Goal: Transaction & Acquisition: Purchase product/service

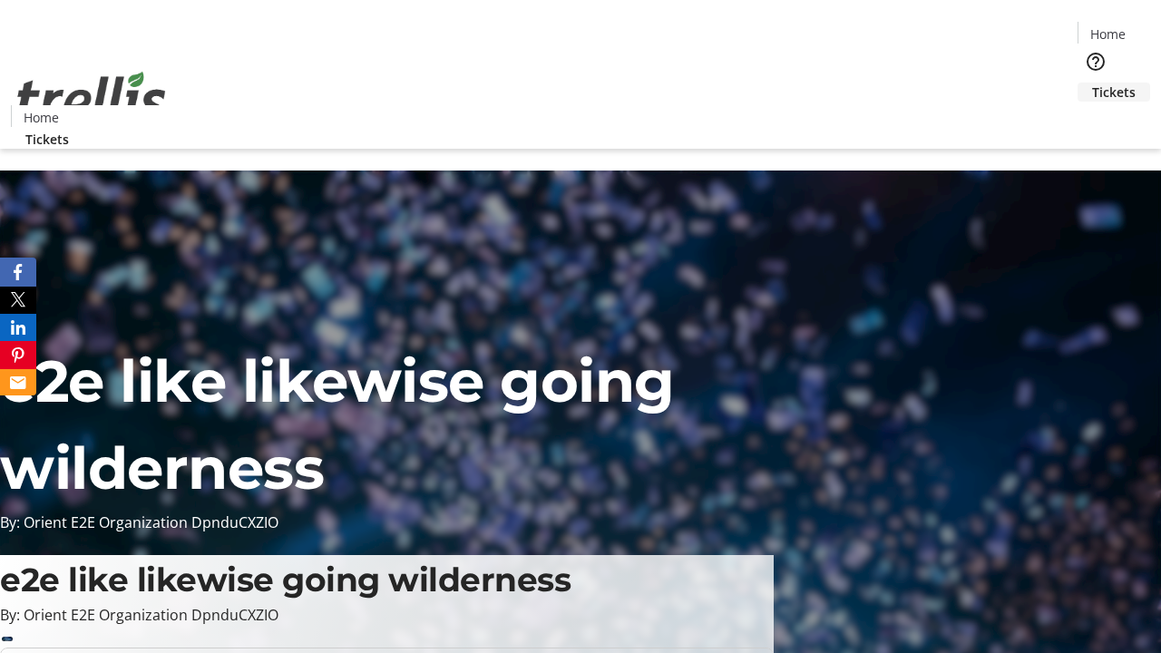
click at [1092, 83] on span "Tickets" at bounding box center [1114, 92] width 44 height 19
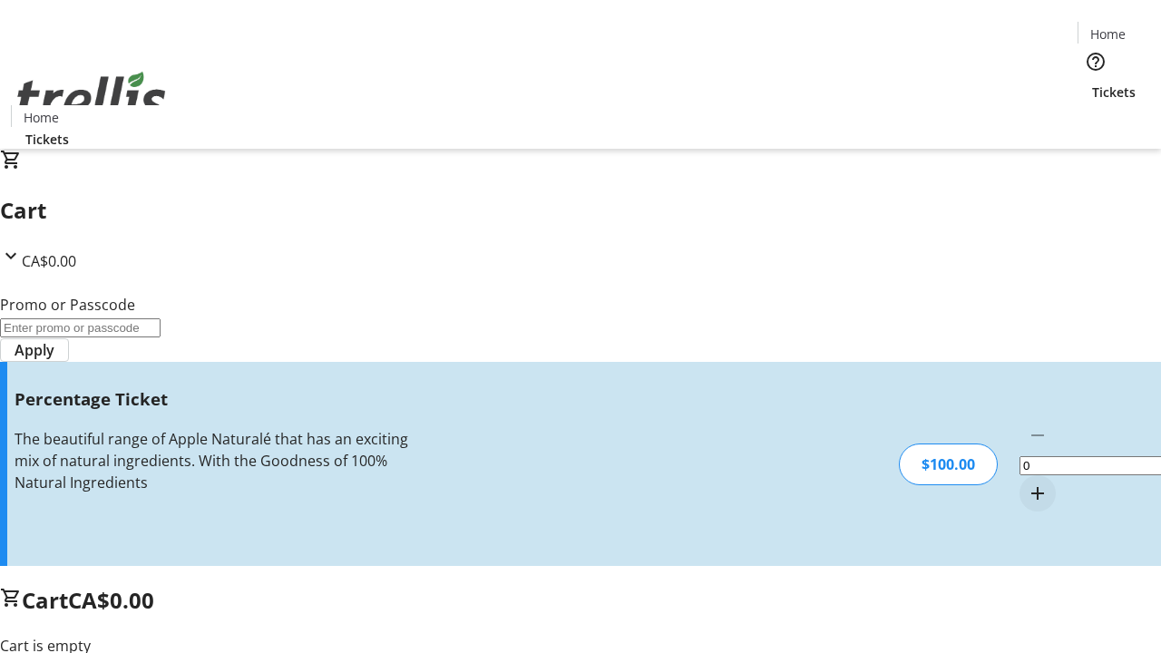
click at [1027, 483] on mat-icon "Increment by one" at bounding box center [1038, 494] width 22 height 22
type input "1"
type input "FOO"
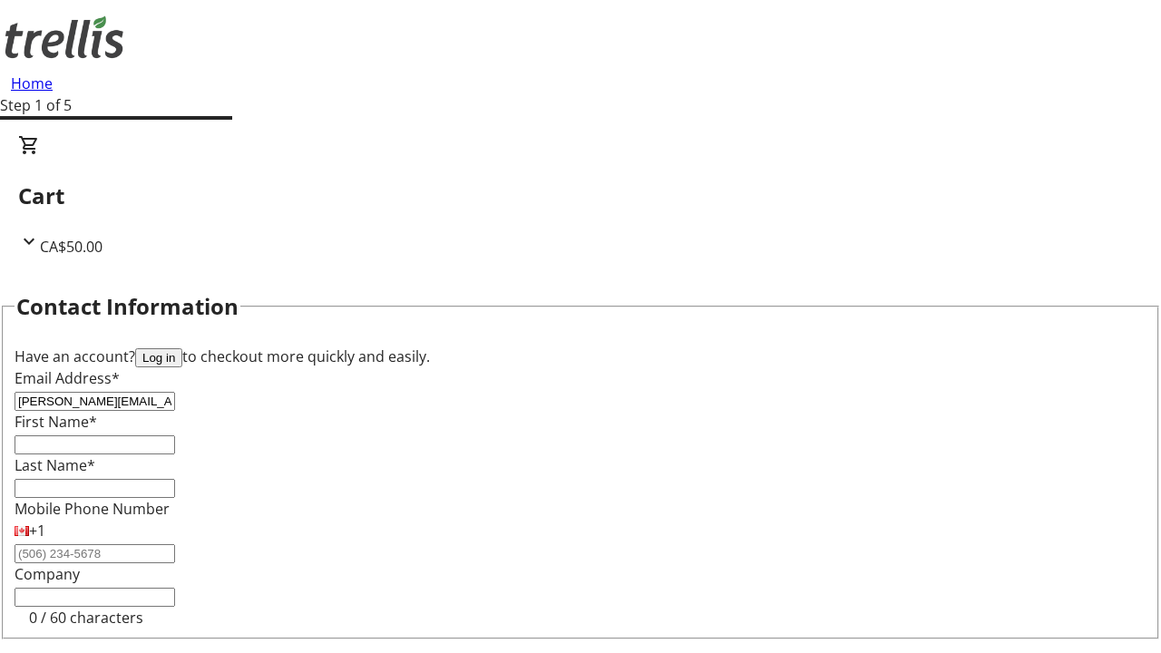
type input "[PERSON_NAME][EMAIL_ADDRESS][DOMAIN_NAME]"
type input "[PERSON_NAME]"
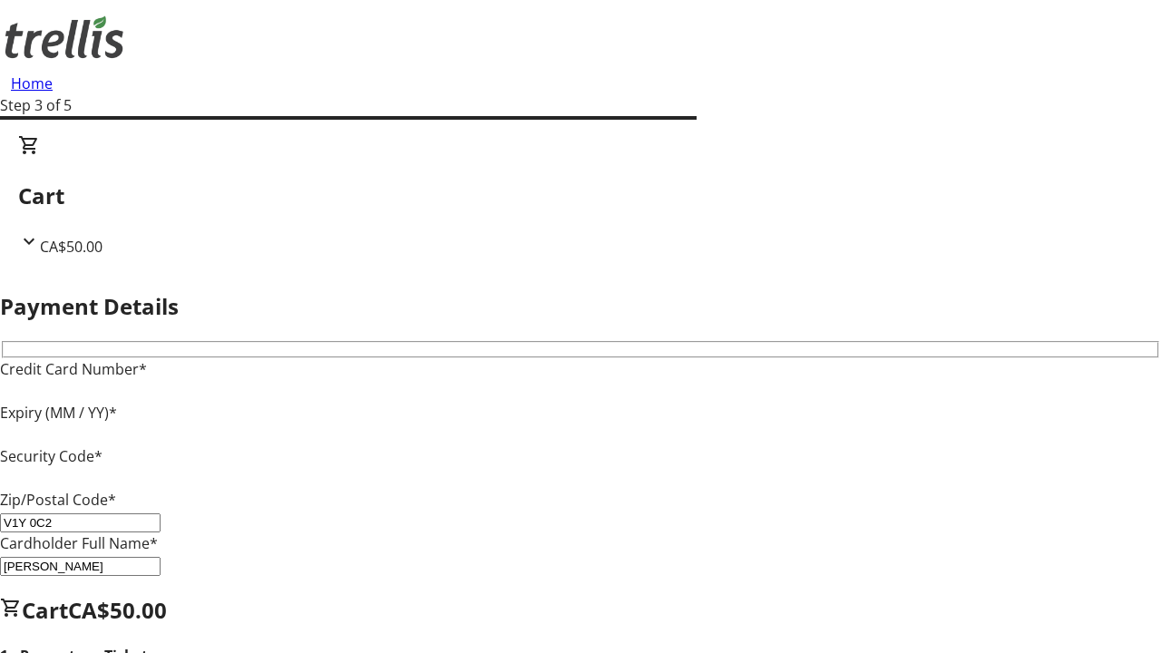
type input "V1Y 0C2"
